Goal: Find specific fact: Find specific fact

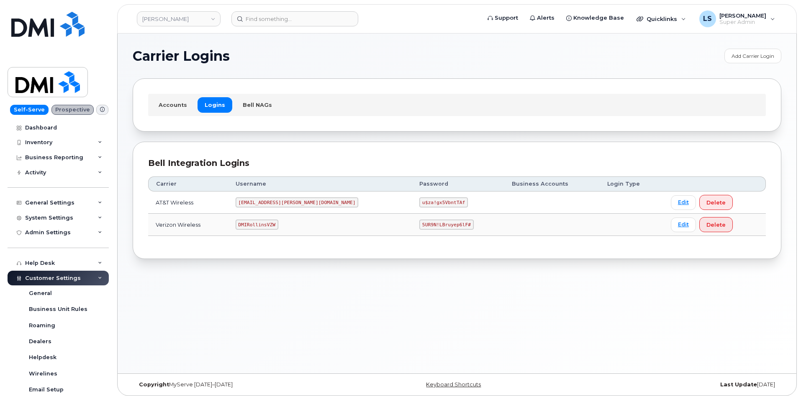
click at [419, 225] on code "5UR9N!LBruyep6lF#" at bounding box center [446, 224] width 54 height 10
copy code "5UR9N!LBruyep6lF#"
